Goal: Task Accomplishment & Management: Use online tool/utility

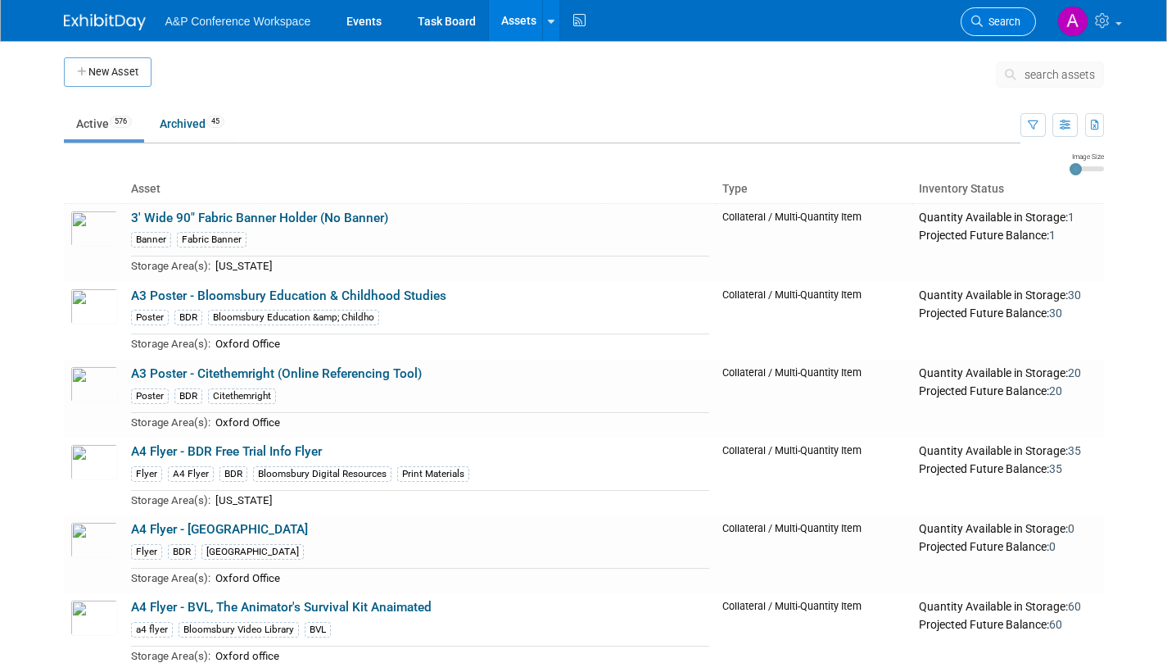
click at [994, 24] on span "Search" at bounding box center [1002, 22] width 38 height 12
click at [1051, 72] on span "search assets" at bounding box center [1060, 74] width 70 height 13
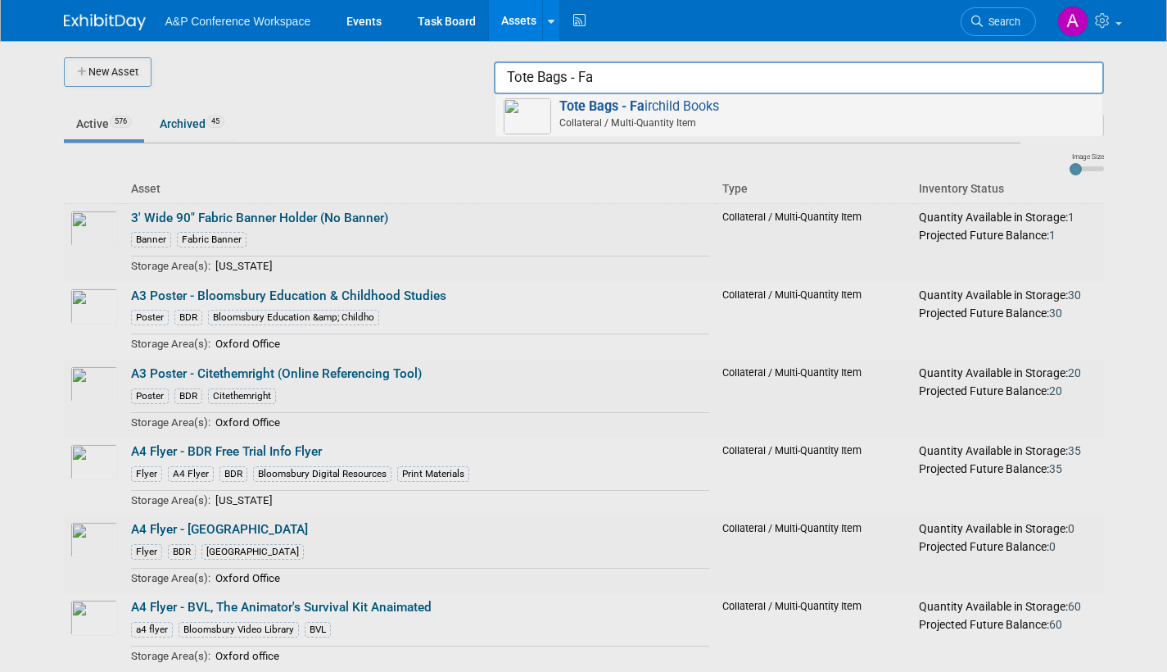
click at [658, 103] on span "Tote Bags - Fa irchild Books Collateral / Multi-Quantity Item" at bounding box center [799, 115] width 591 height 34
type input "Tote Bags - [PERSON_NAME] Books"
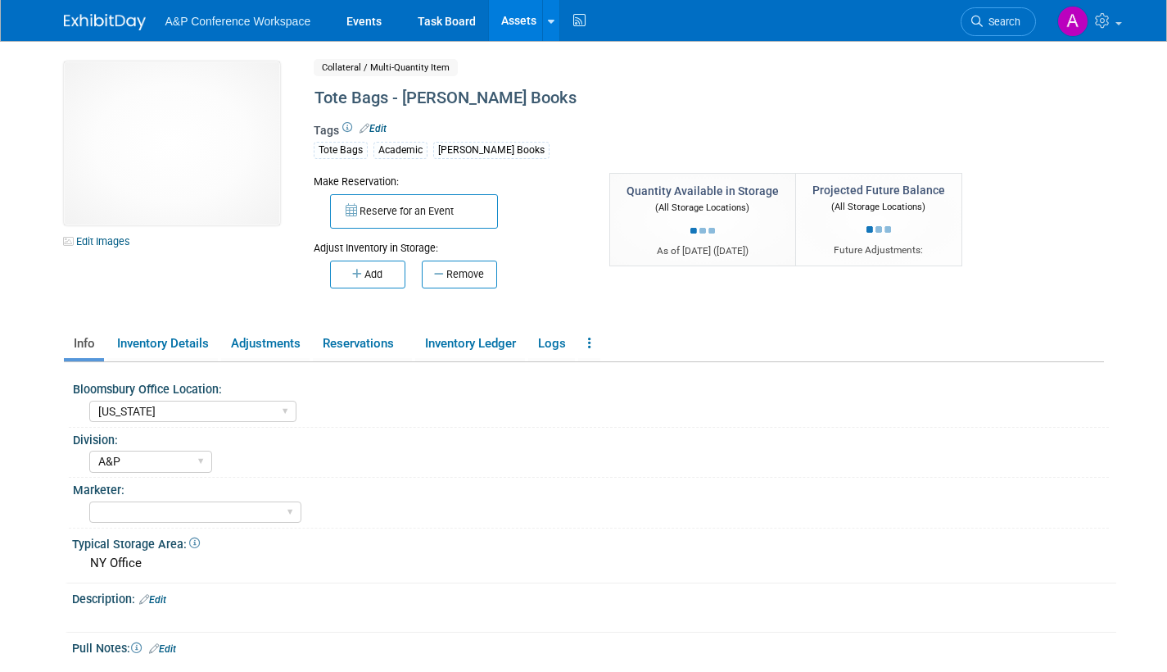
select select "[US_STATE]"
select select "A&P"
